Goal: Information Seeking & Learning: Learn about a topic

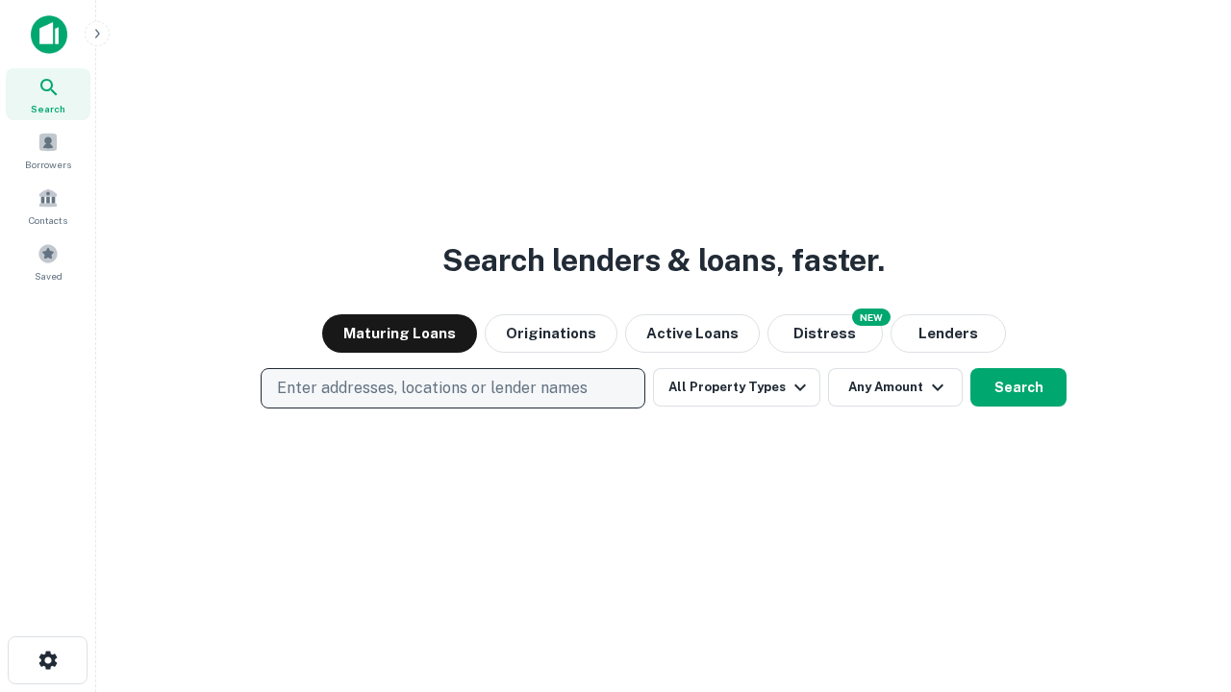
click at [452, 388] on p "Enter addresses, locations or lender names" at bounding box center [432, 388] width 311 height 23
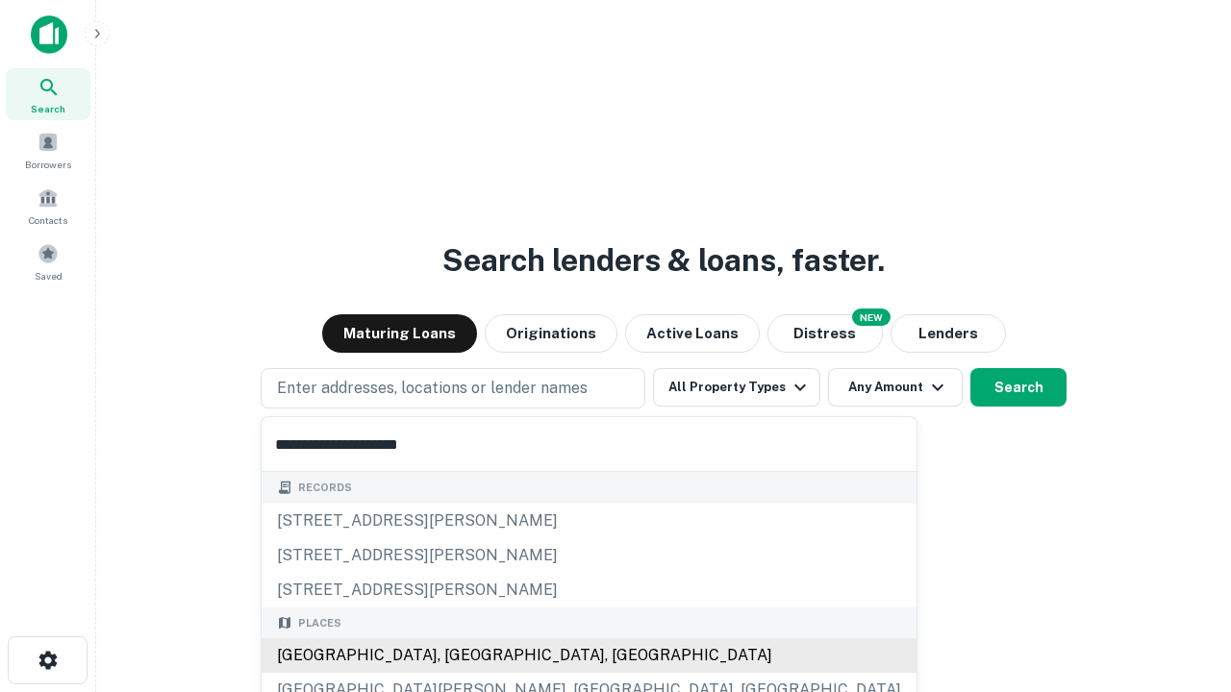
click at [460, 656] on div "[GEOGRAPHIC_DATA], [GEOGRAPHIC_DATA], [GEOGRAPHIC_DATA]" at bounding box center [589, 656] width 655 height 35
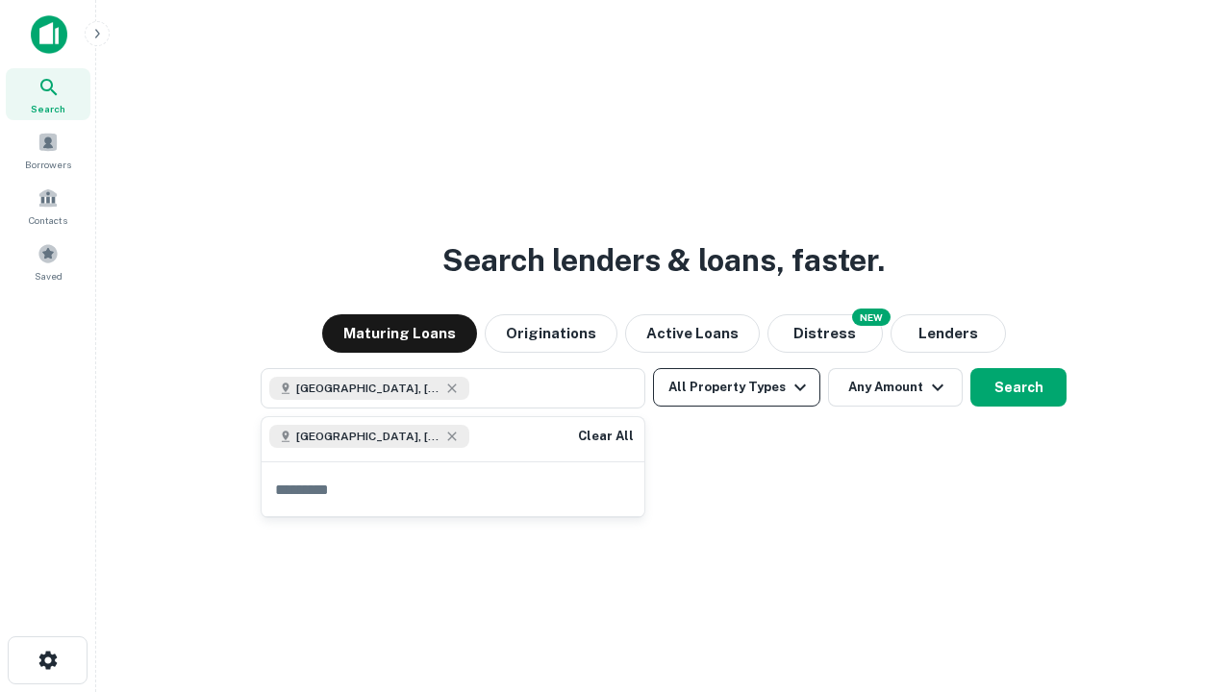
click at [737, 388] on button "All Property Types" at bounding box center [736, 387] width 167 height 38
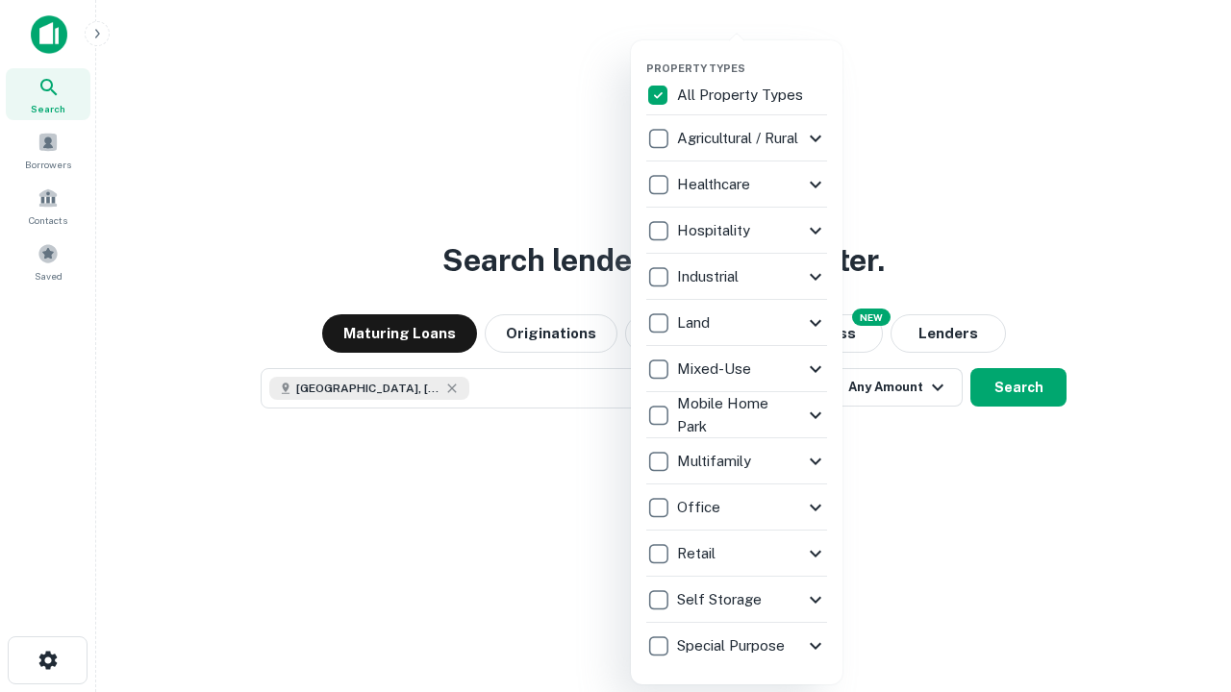
click at [752, 56] on button "button" at bounding box center [752, 56] width 212 height 1
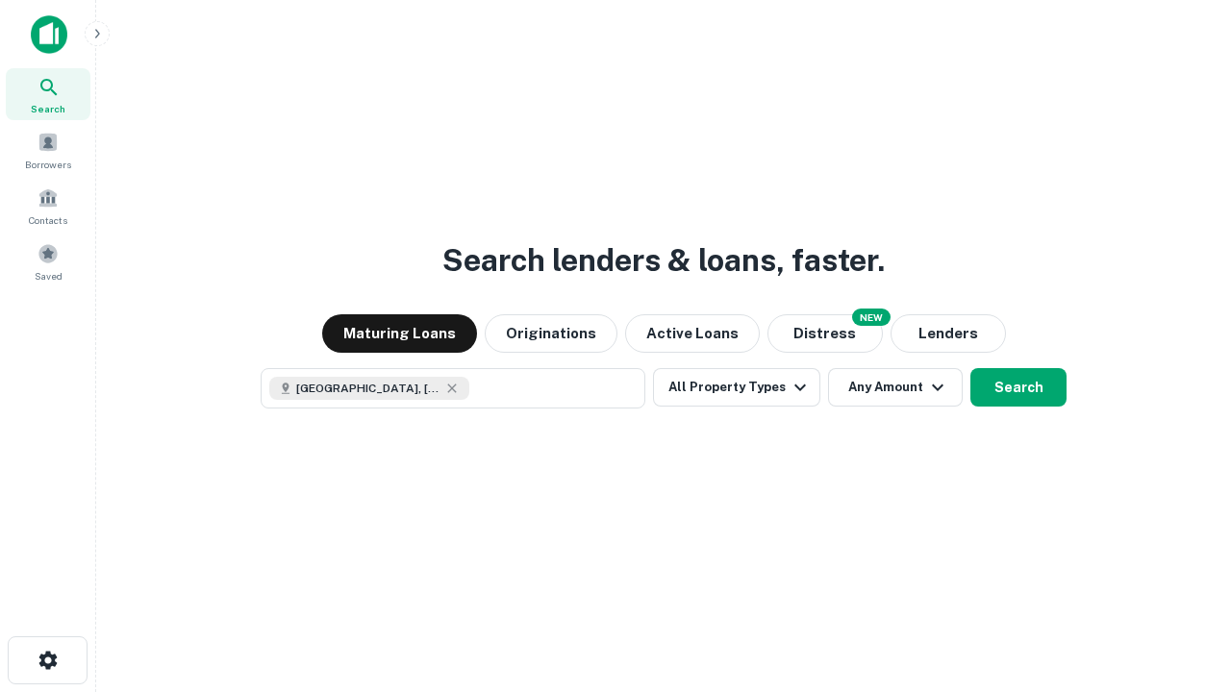
scroll to position [31, 0]
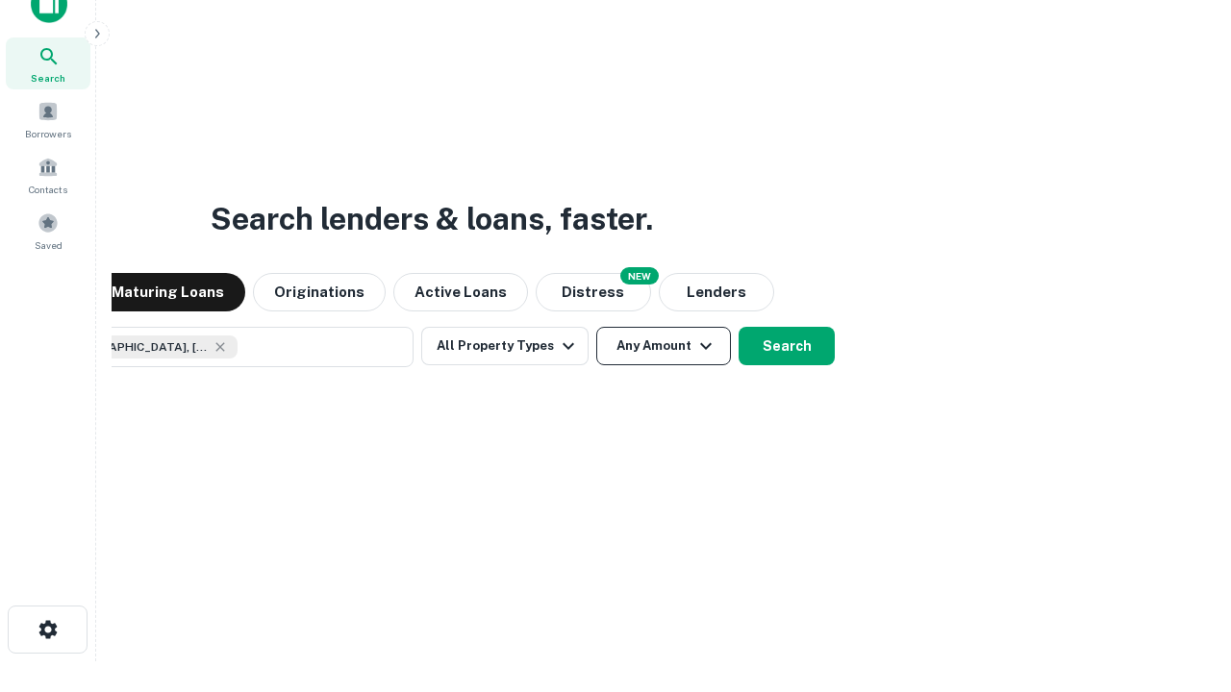
click at [596, 327] on button "Any Amount" at bounding box center [663, 346] width 135 height 38
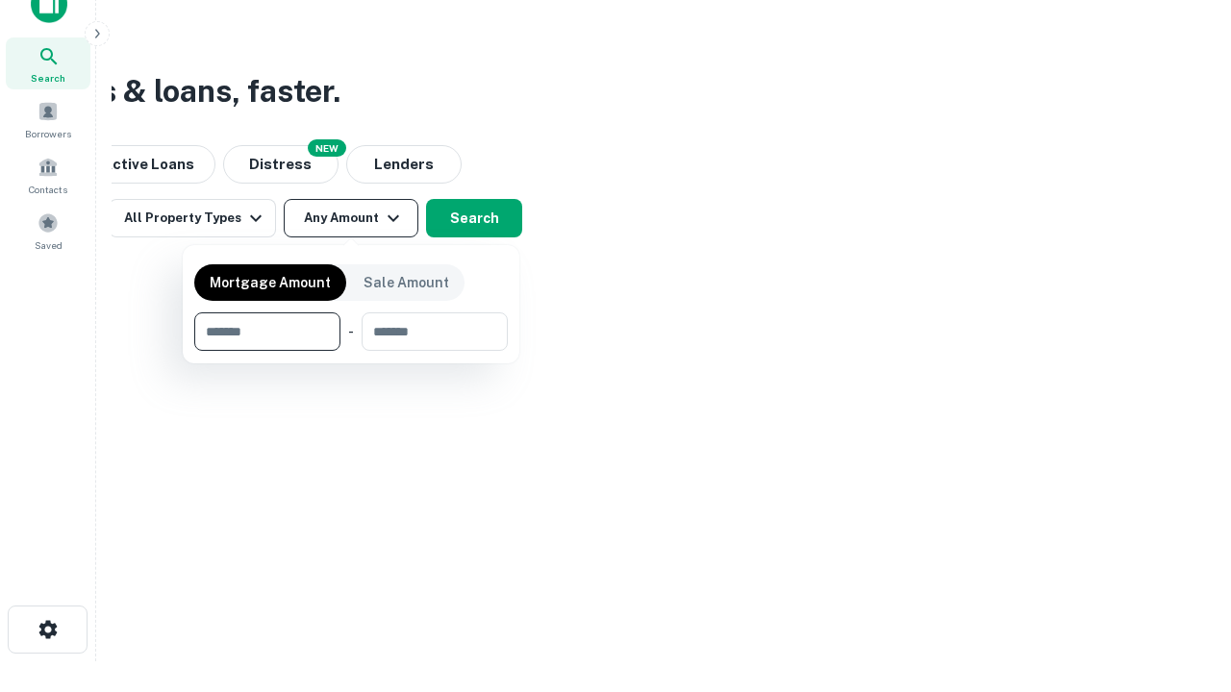
type input "*******"
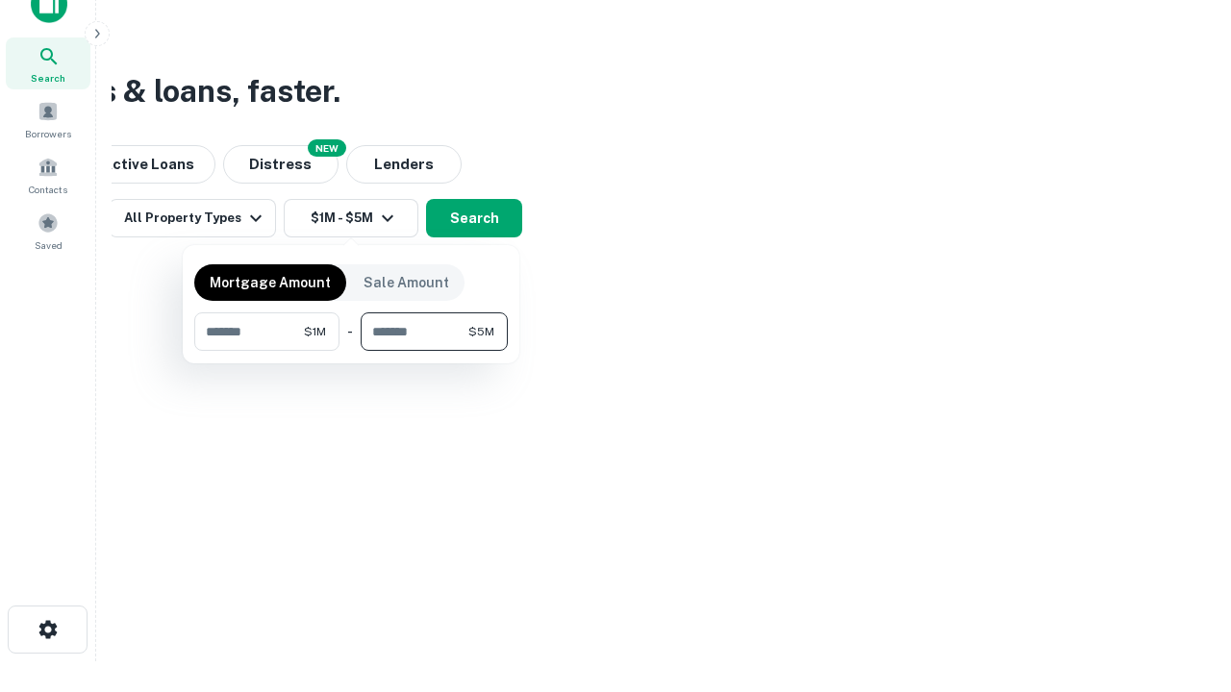
type input "*******"
click at [351, 351] on button "button" at bounding box center [350, 351] width 313 height 1
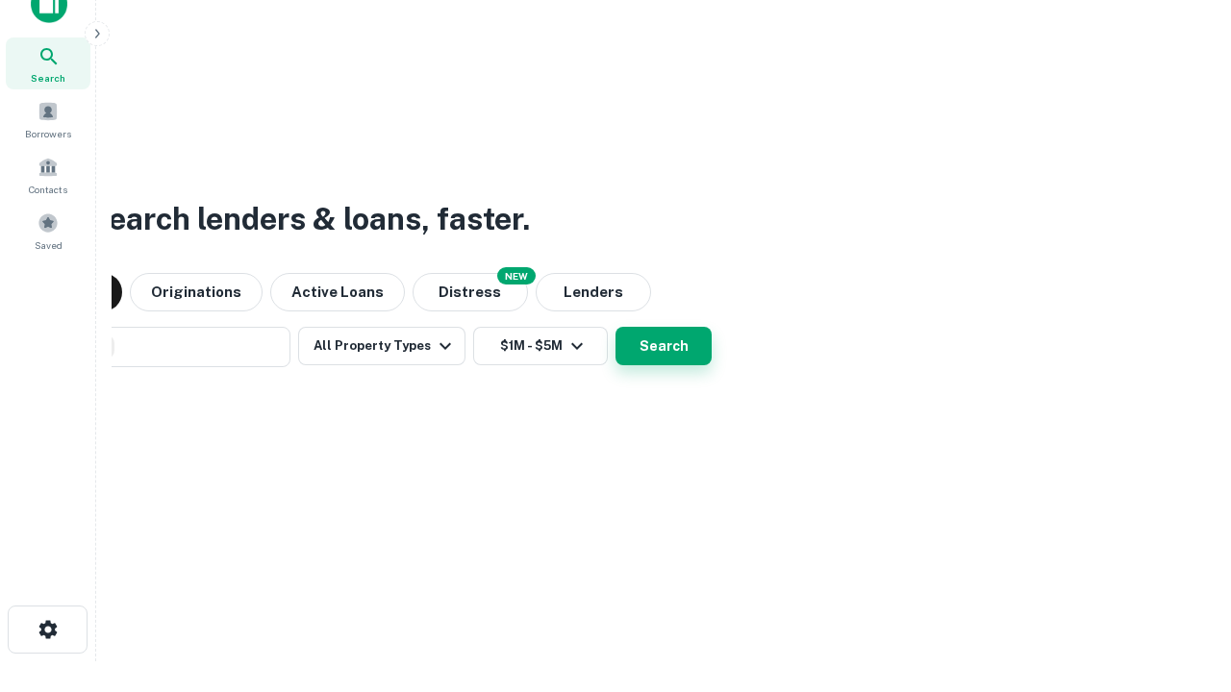
click at [615, 327] on button "Search" at bounding box center [663, 346] width 96 height 38
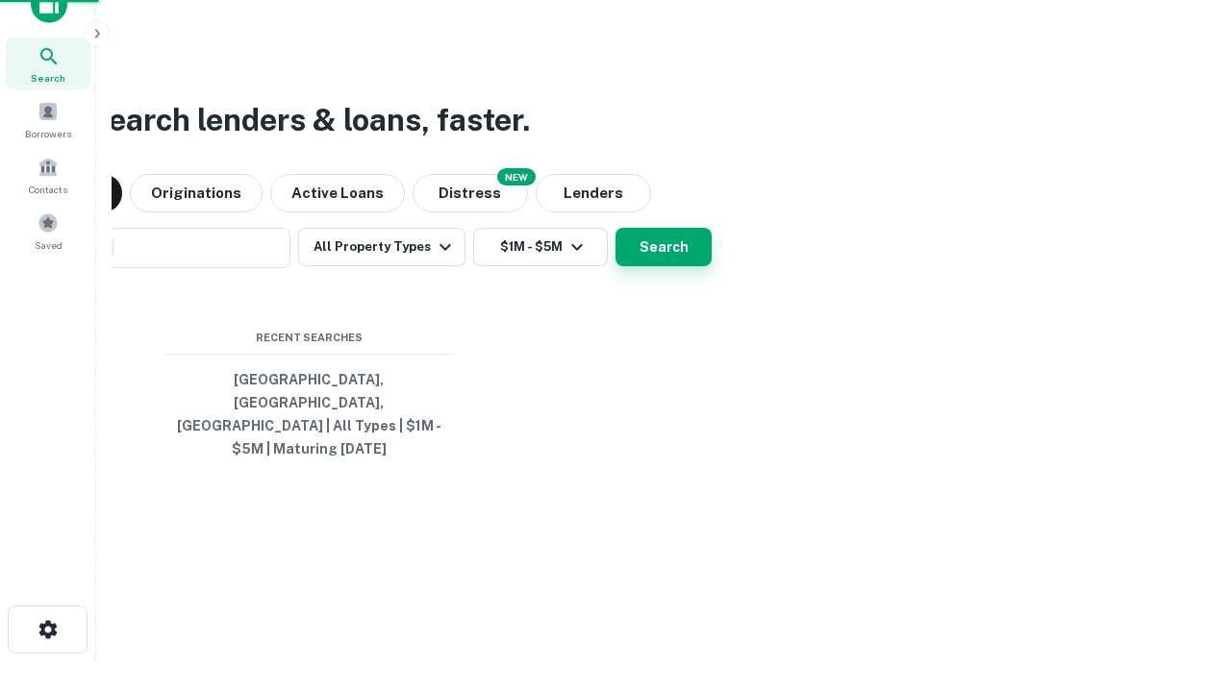
scroll to position [63, 544]
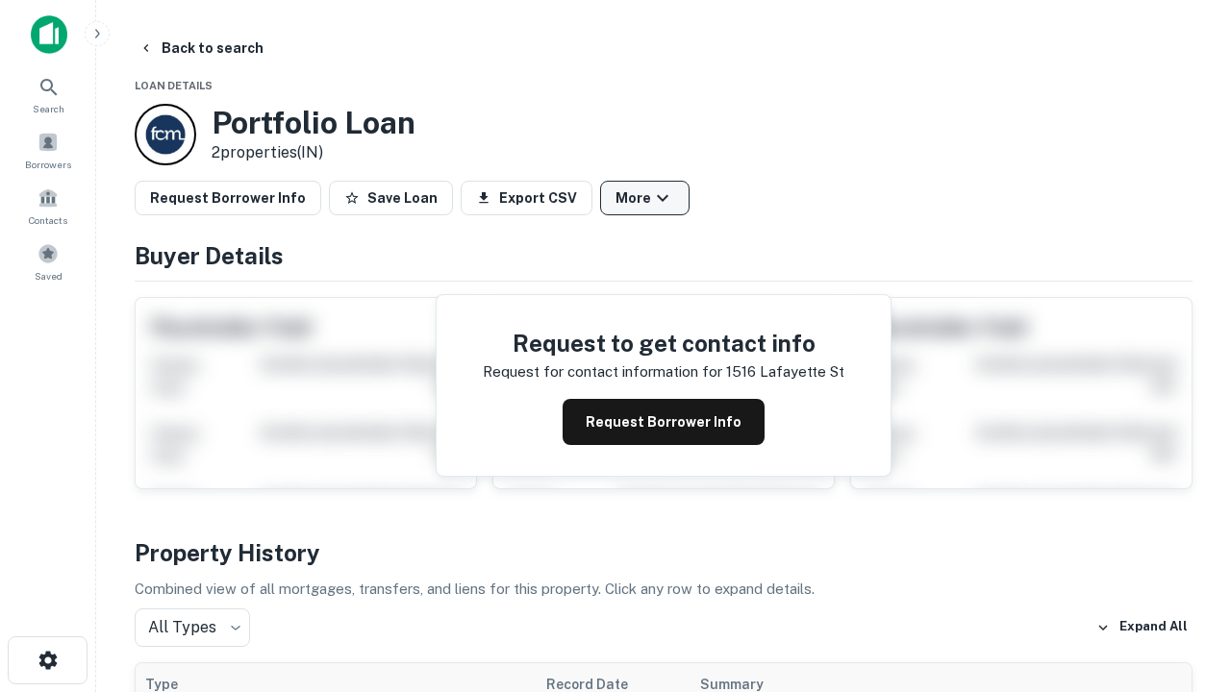
click at [644, 198] on button "More" at bounding box center [644, 198] width 89 height 35
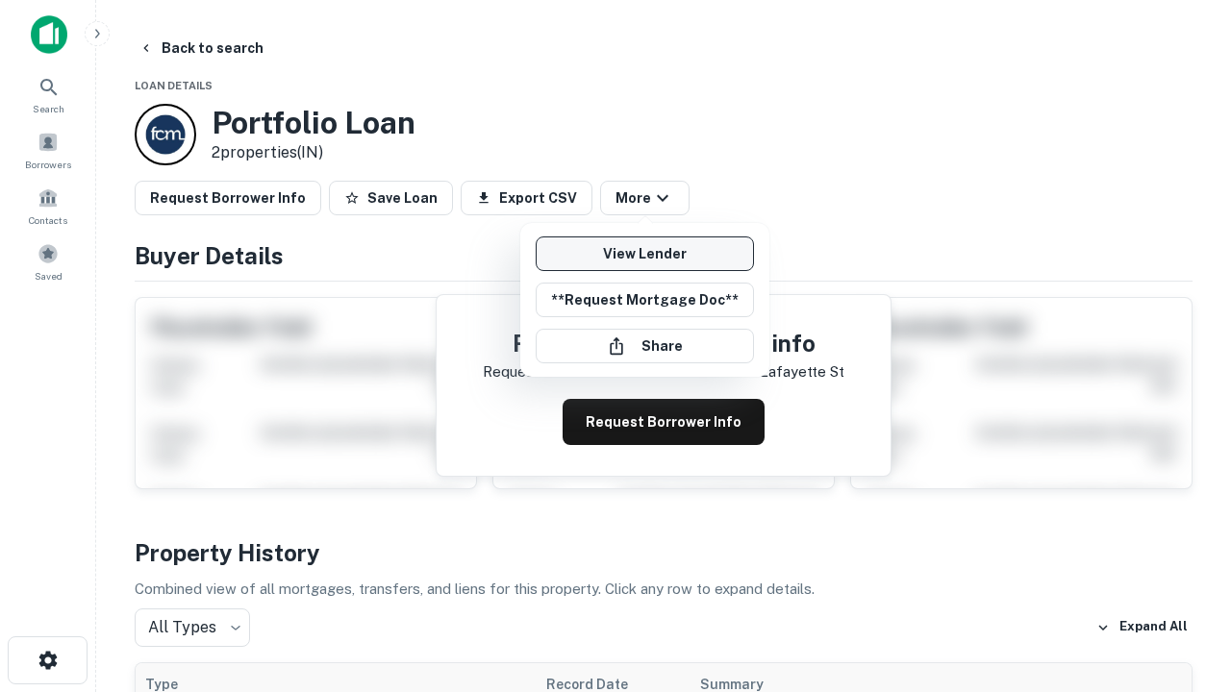
click at [644, 254] on link "View Lender" at bounding box center [645, 254] width 218 height 35
